Goal: Task Accomplishment & Management: Manage account settings

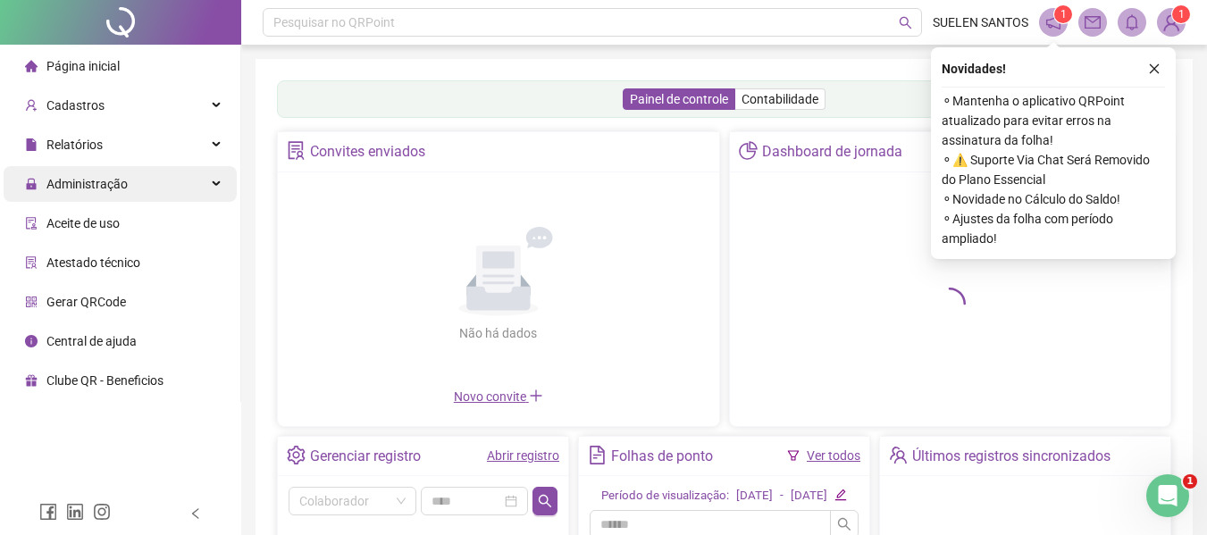
click at [217, 188] on div "Administração" at bounding box center [120, 184] width 233 height 36
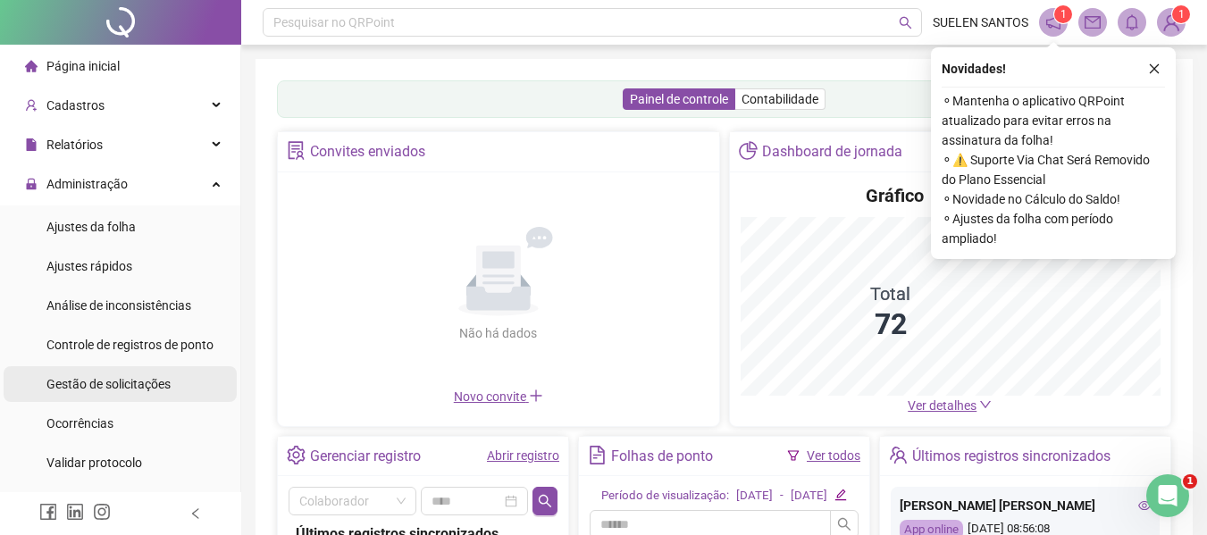
click at [135, 380] on span "Gestão de solicitações" at bounding box center [108, 384] width 124 height 14
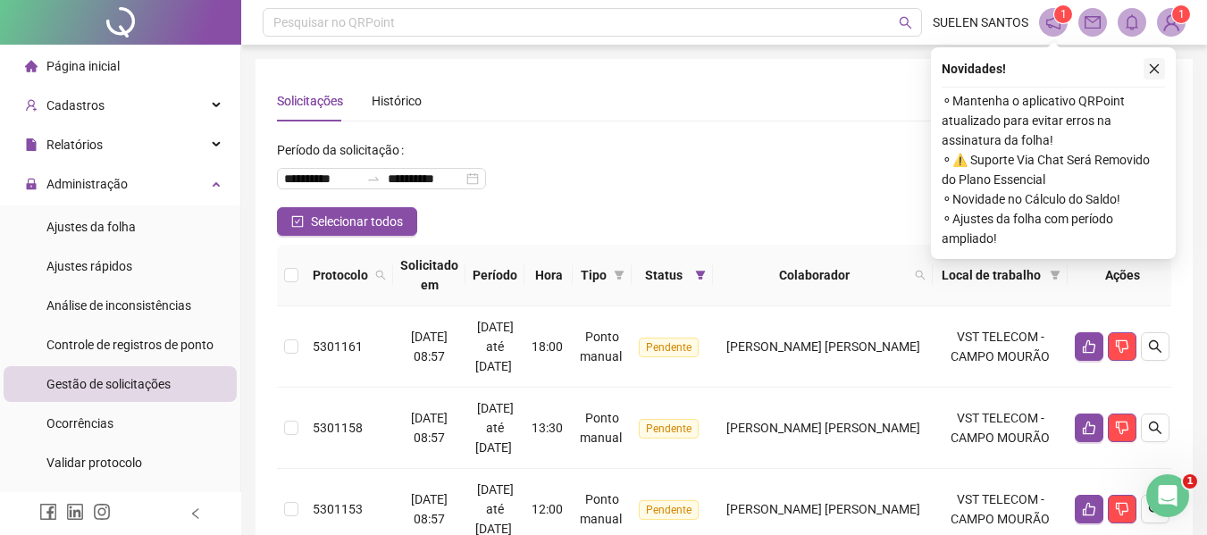
click at [1145, 71] on button "button" at bounding box center [1154, 68] width 21 height 21
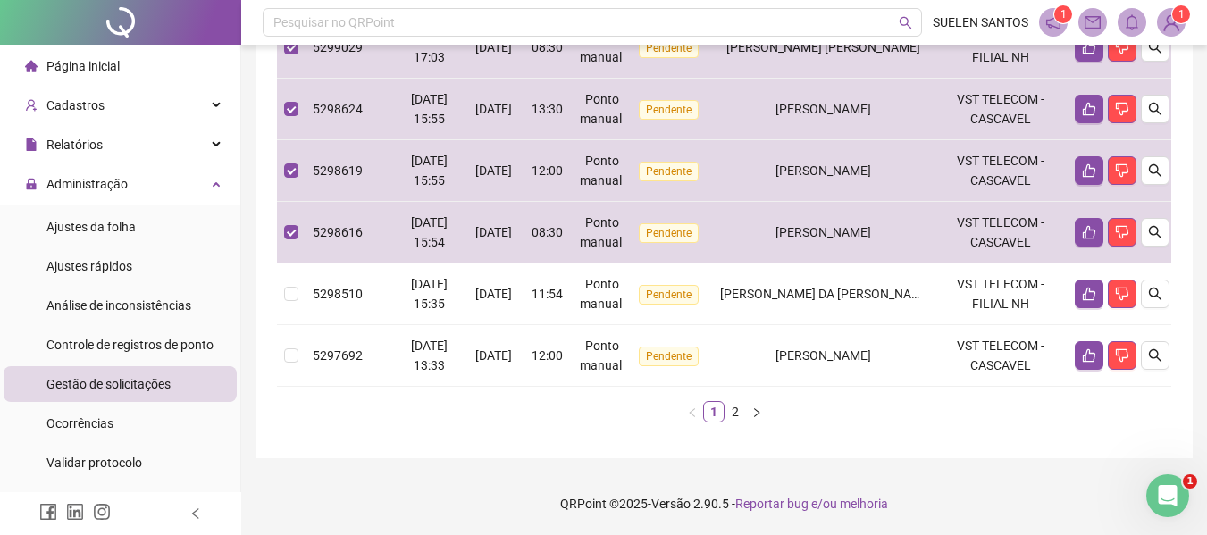
scroll to position [955, 0]
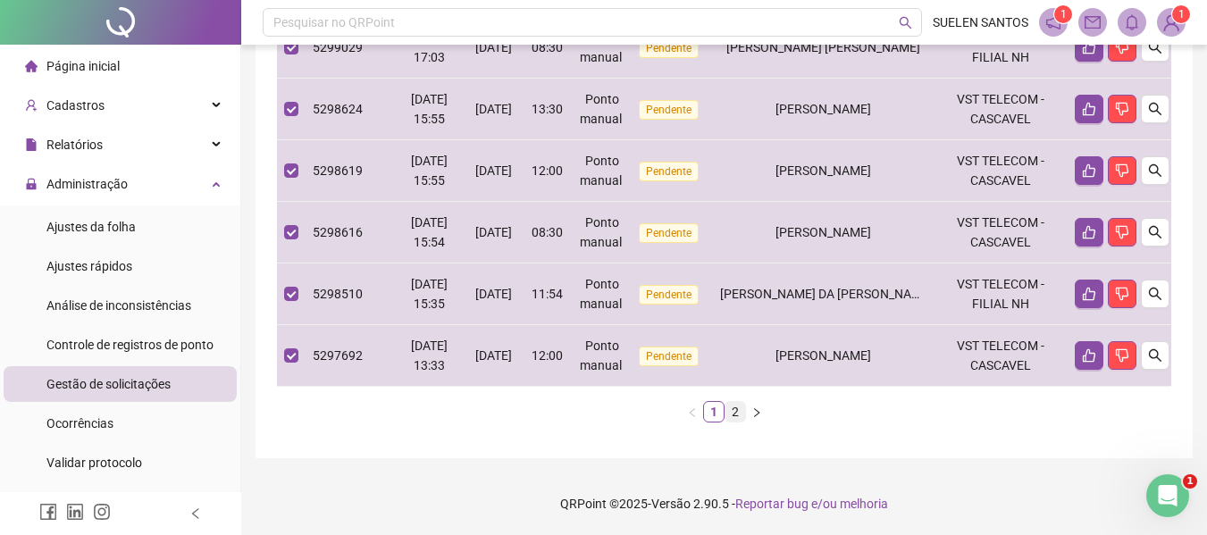
click at [740, 422] on link "2" at bounding box center [736, 412] width 20 height 20
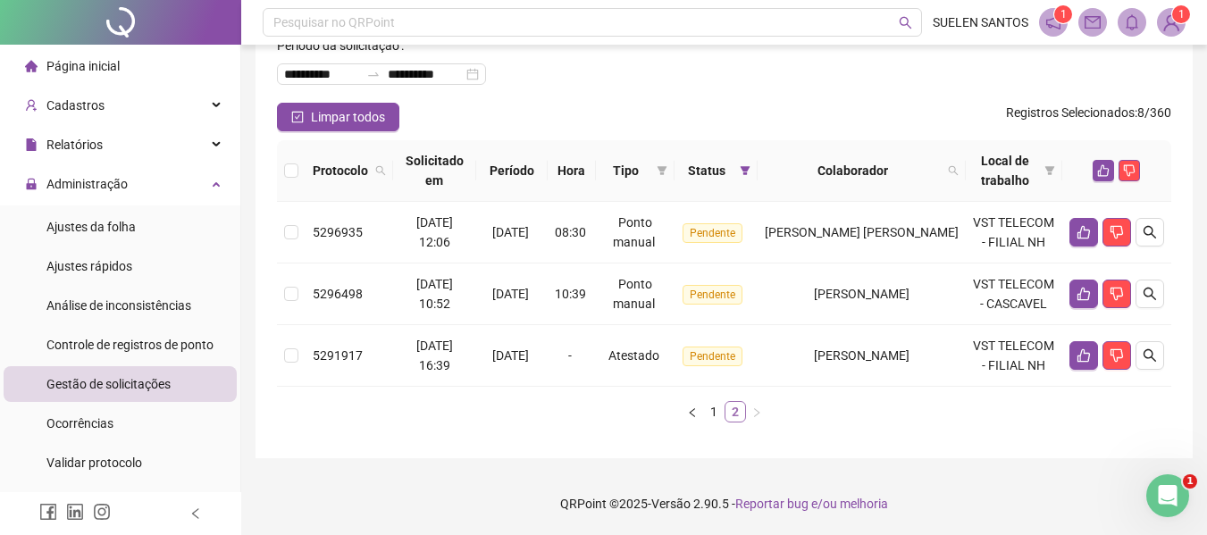
scroll to position [105, 0]
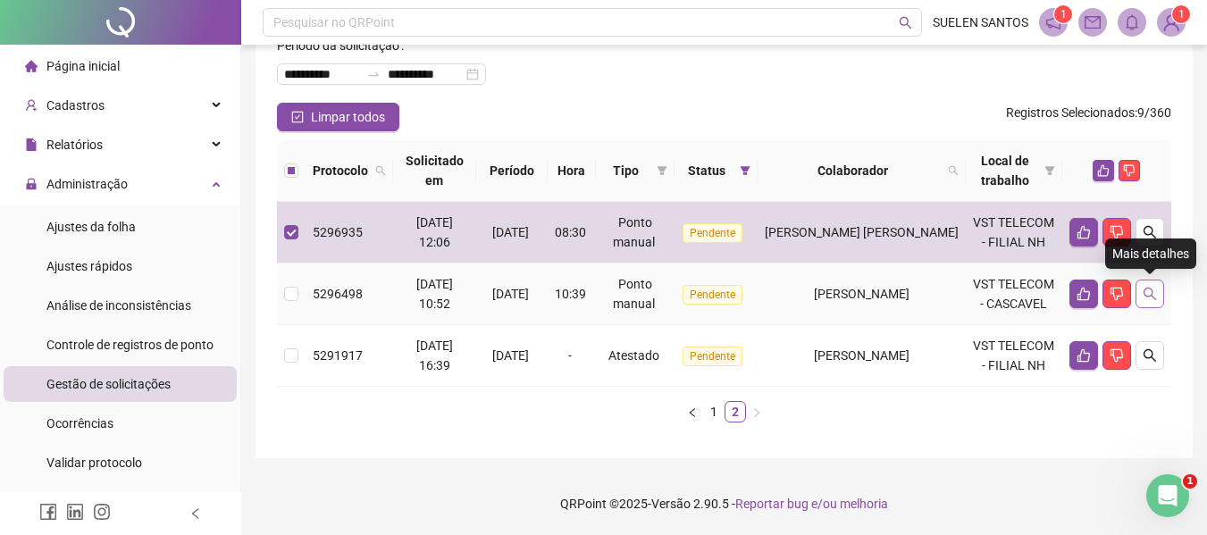
click at [1147, 296] on icon "search" at bounding box center [1150, 294] width 14 height 14
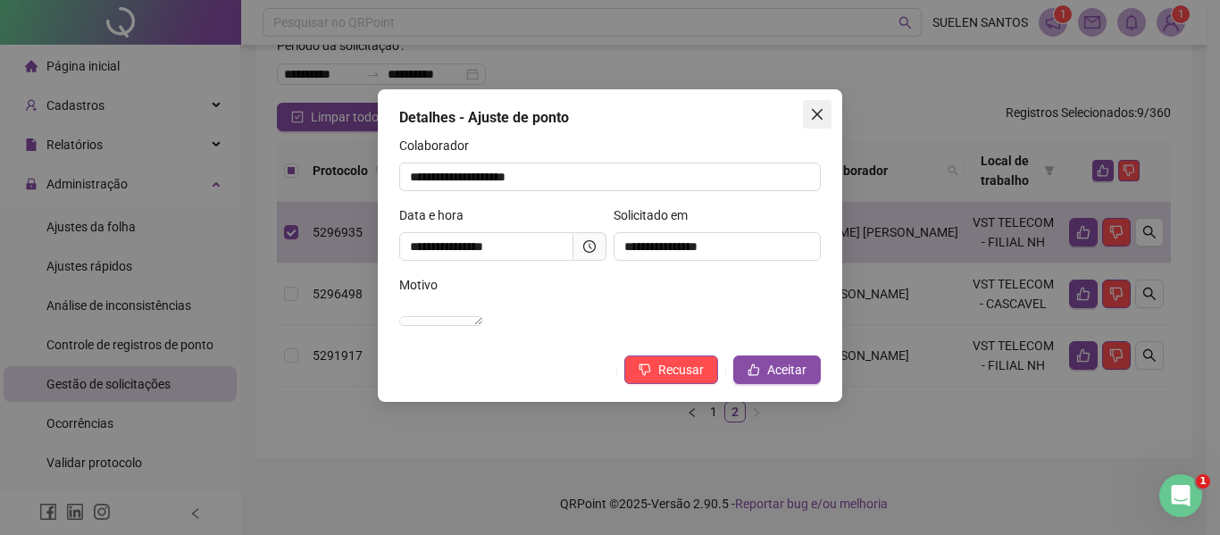
click at [817, 117] on icon "close" at bounding box center [817, 114] width 14 height 14
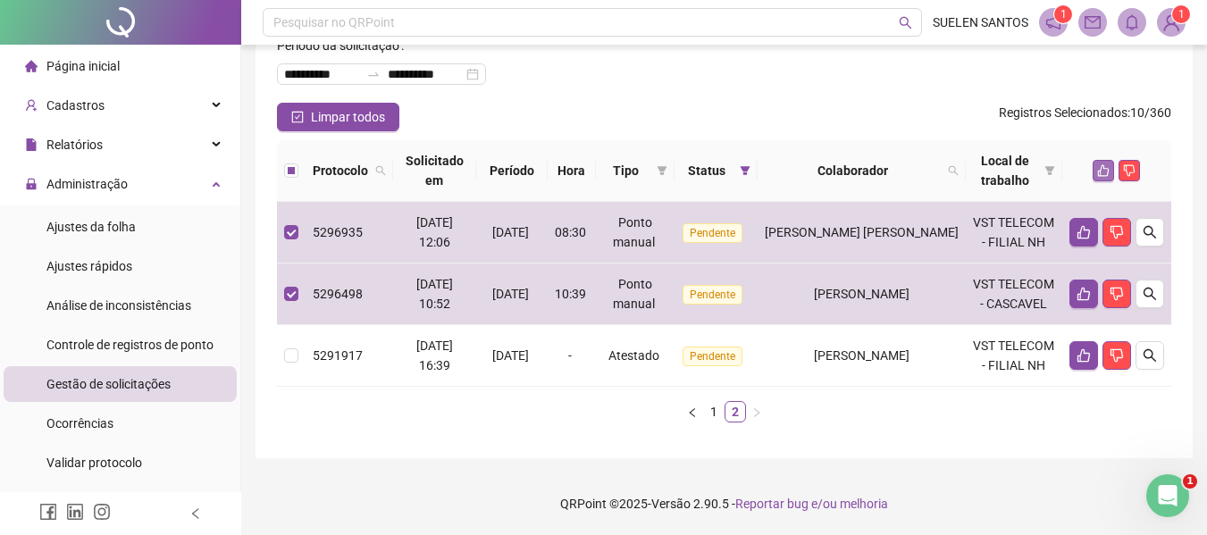
click at [1101, 169] on icon "like" at bounding box center [1103, 170] width 13 height 13
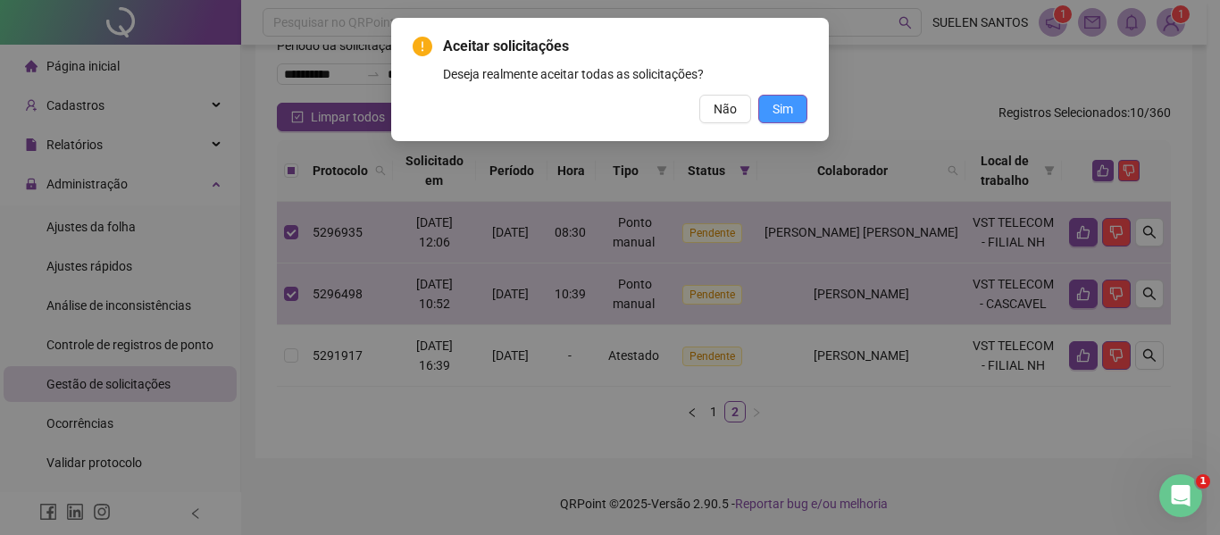
click at [795, 113] on button "Sim" at bounding box center [783, 109] width 49 height 29
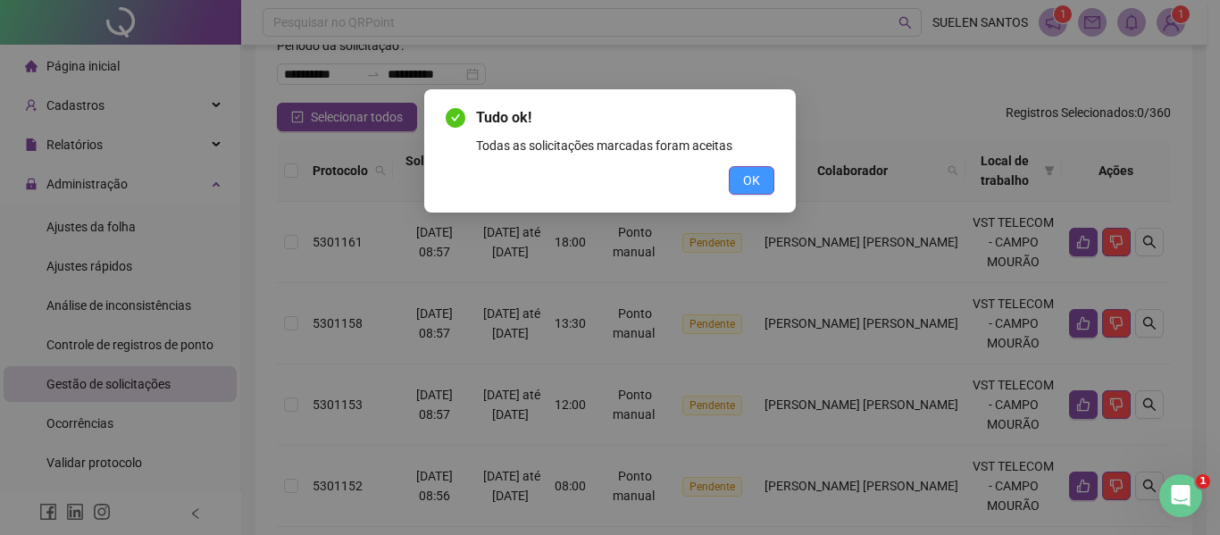
click at [752, 190] on button "OK" at bounding box center [752, 180] width 46 height 29
